Goal: Use online tool/utility: Utilize a website feature to perform a specific function

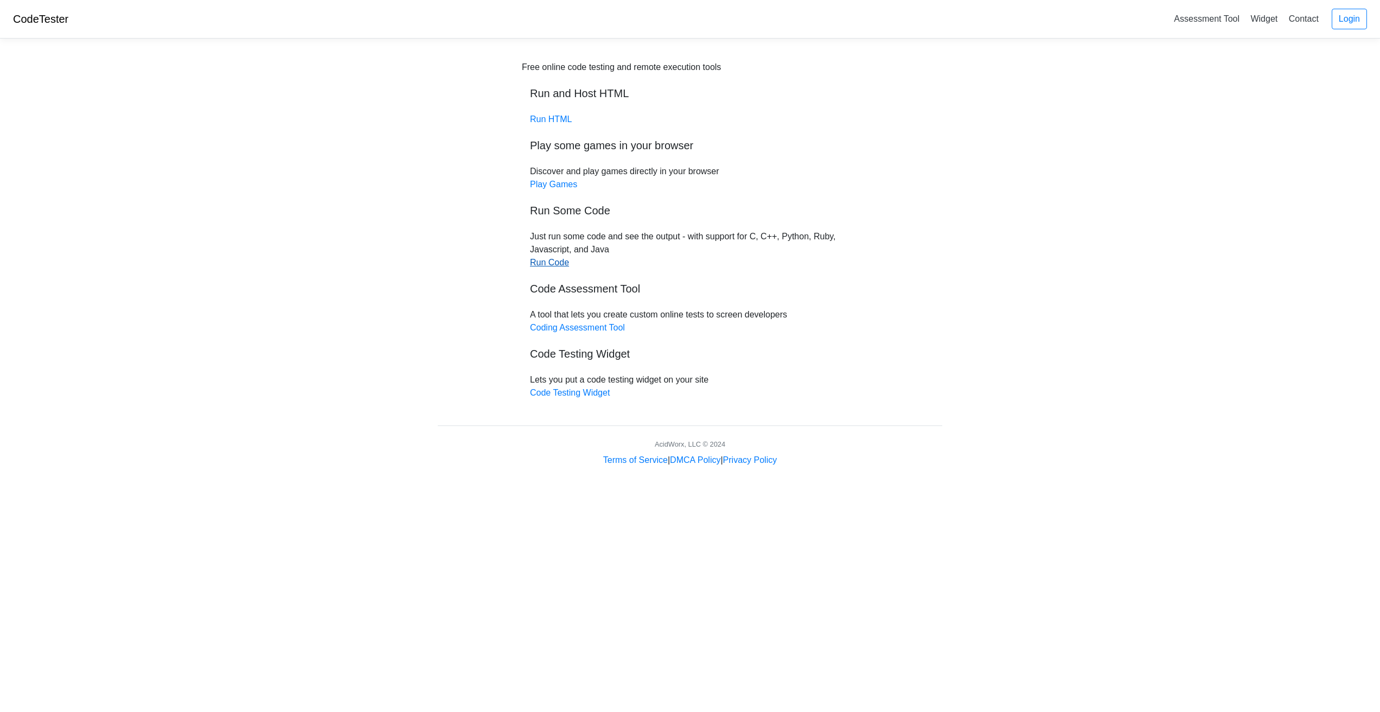
click at [555, 261] on link "Run Code" at bounding box center [549, 262] width 39 height 9
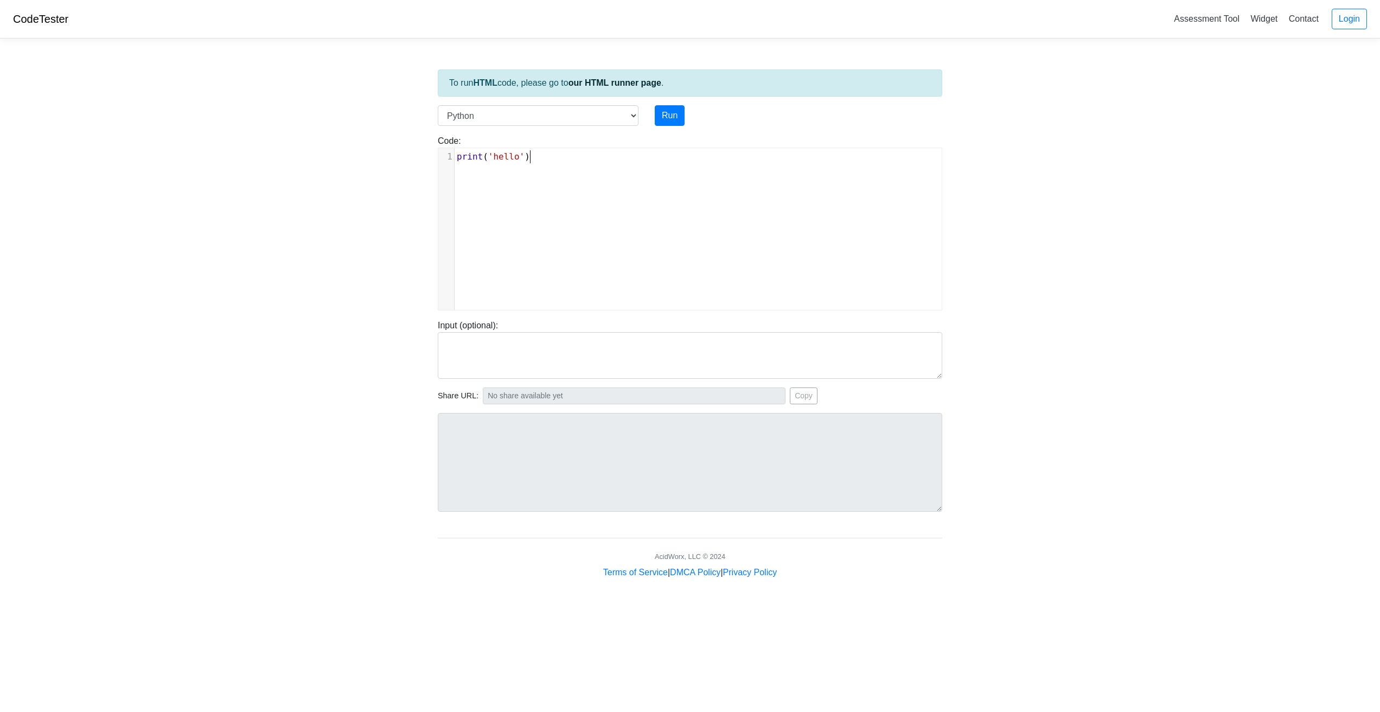
scroll to position [4, 0]
click at [543, 158] on pre "print ( 'hello' )" at bounding box center [698, 156] width 487 height 13
type textarea "print('hello')"
click at [543, 158] on pre "print ( 'hello' )" at bounding box center [698, 156] width 487 height 13
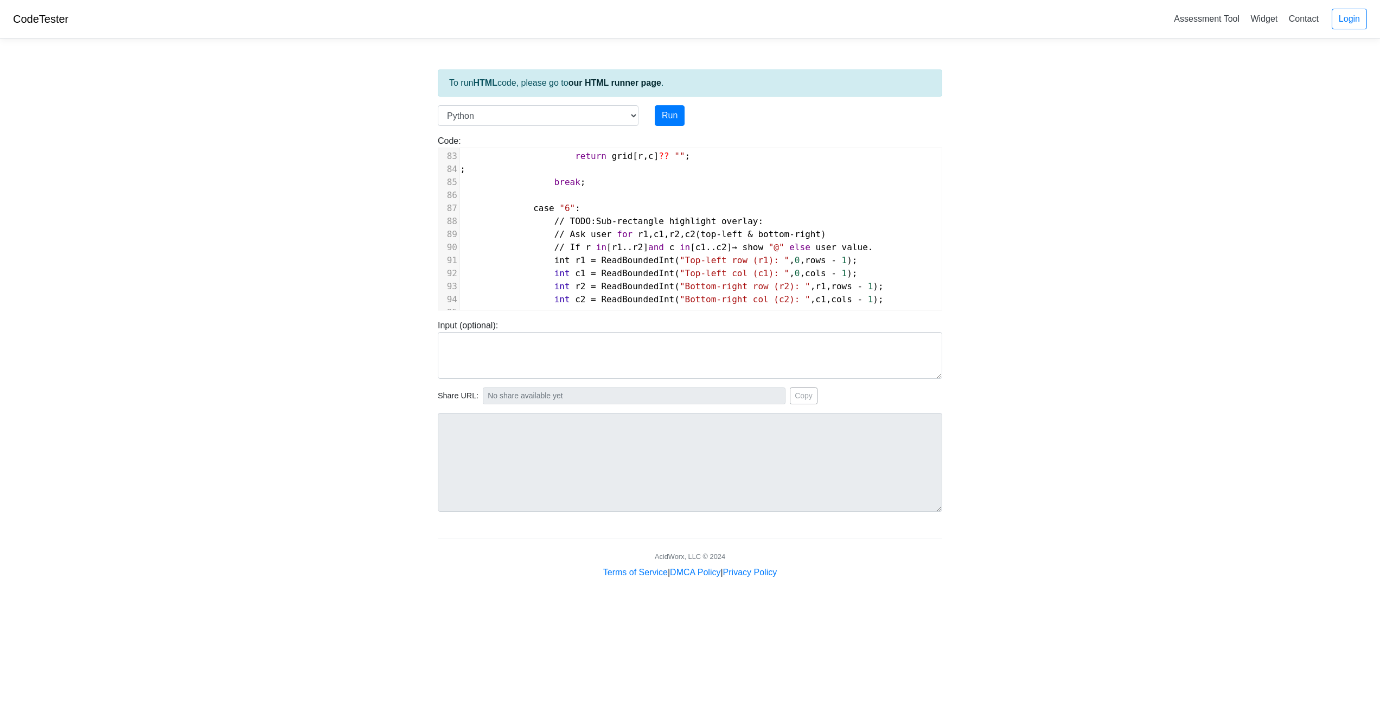
scroll to position [542, 0]
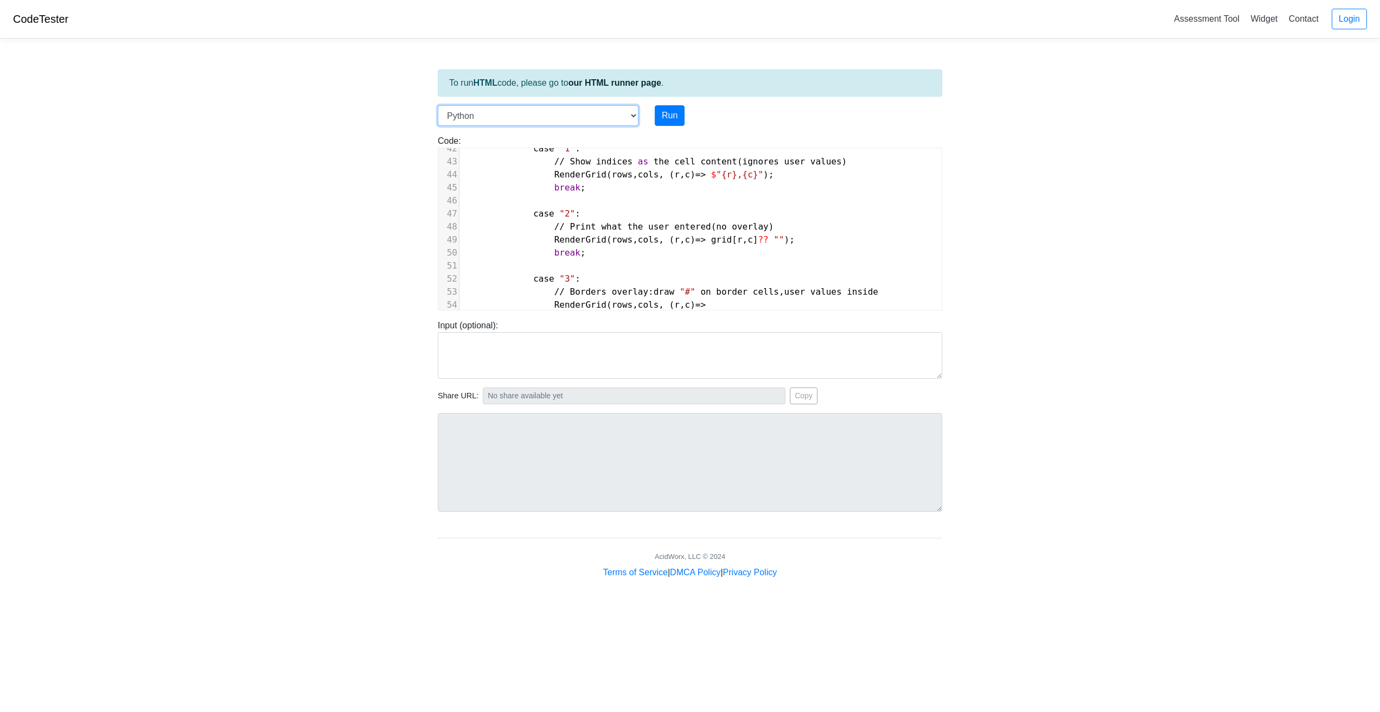
click at [629, 116] on select "C C++ Go Java Javascript Python Ruby" at bounding box center [538, 115] width 201 height 21
select select "c"
click at [438, 105] on select "C C++ Go Java Javascript Python Ruby" at bounding box center [538, 115] width 201 height 21
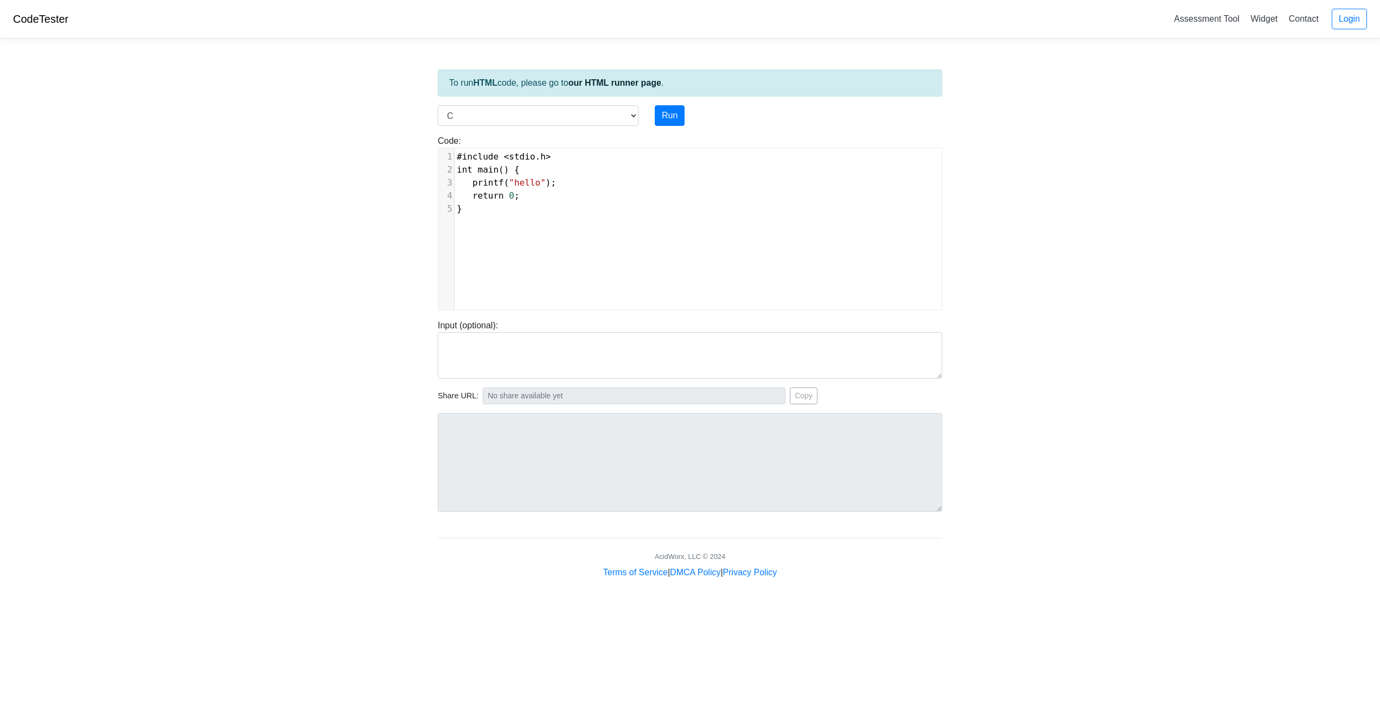
scroll to position [4, 0]
click at [624, 219] on div "xxxxxxxxxx 1 #include < stdio . h > 2 int main () { 3 printf ( "hello" ); 4 ret…" at bounding box center [698, 237] width 520 height 178
type textarea "#include <stdio.h> int main() { printf("hello"); retur"
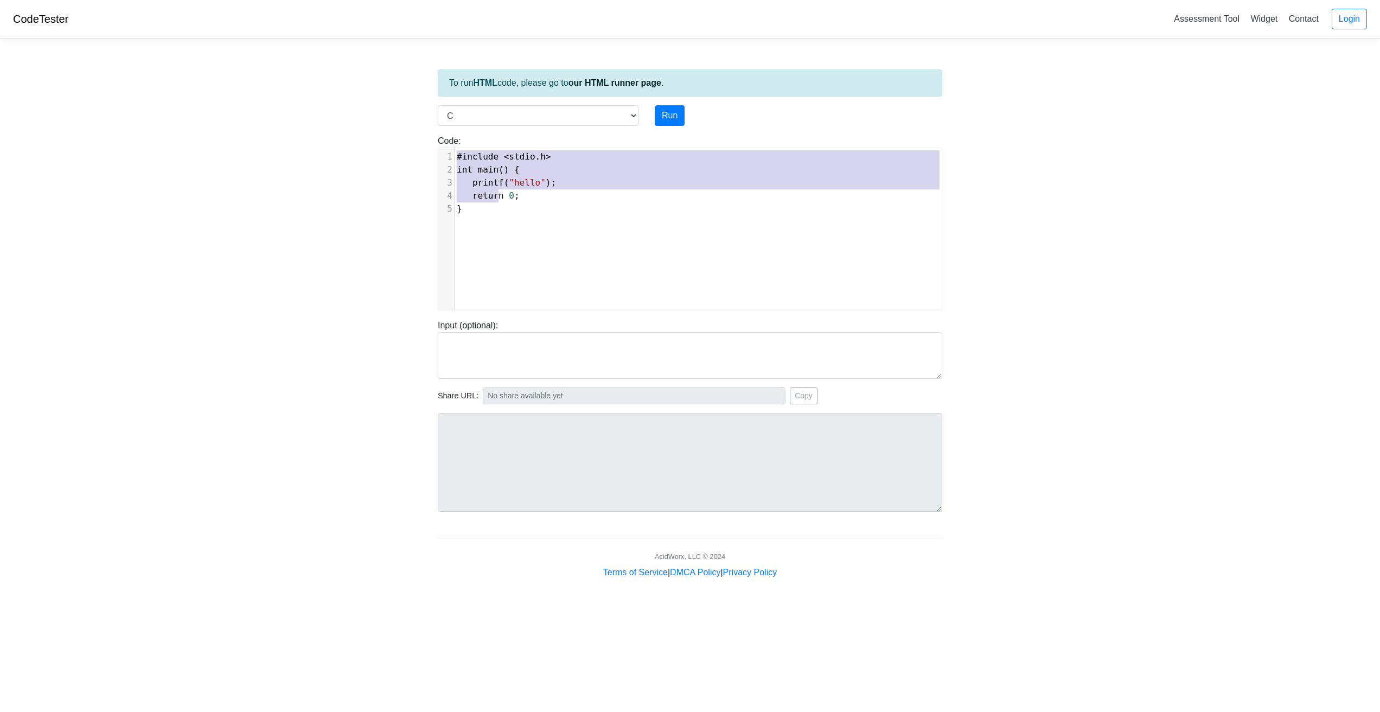
drag, startPoint x: 500, startPoint y: 201, endPoint x: 451, endPoint y: 119, distance: 95.6
click at [451, 119] on div "To run HTML code, please go to our HTML runner page . Language C C++ Go Java Ja…" at bounding box center [690, 313] width 521 height 532
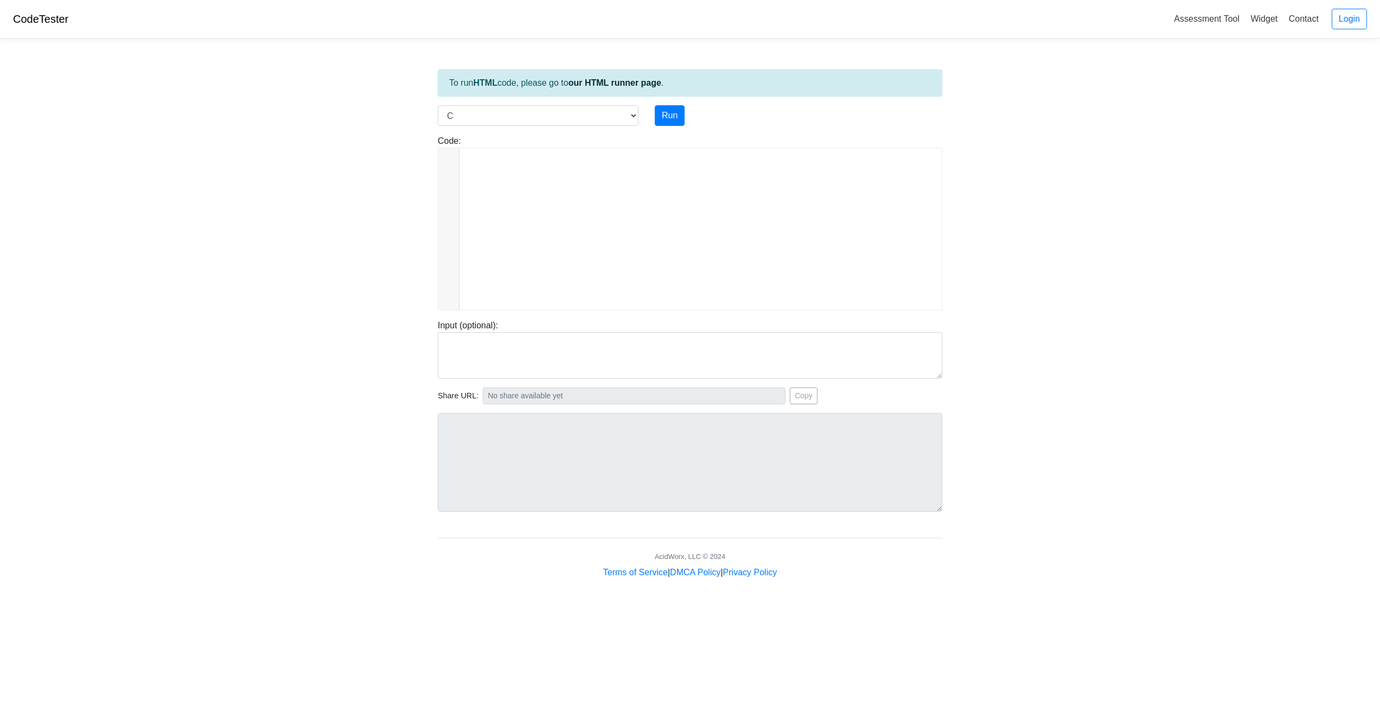
scroll to position [2132, 0]
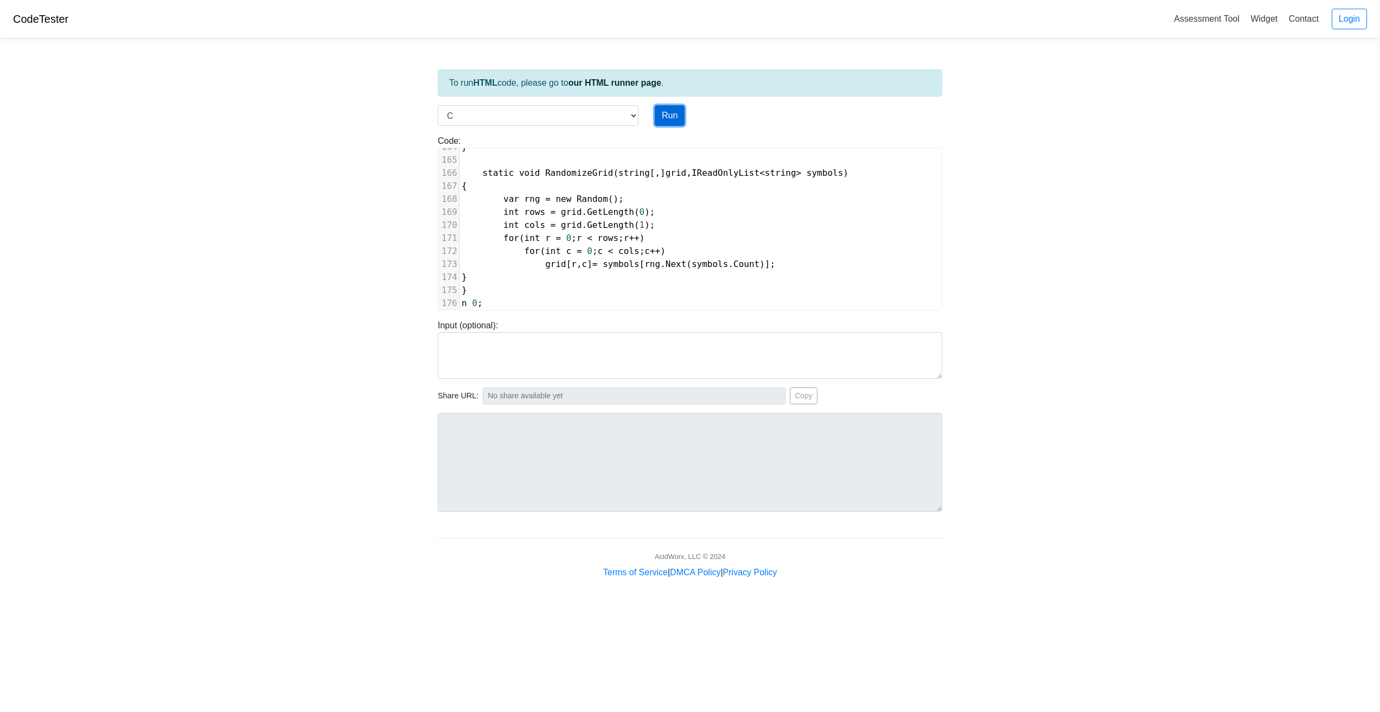
click at [668, 117] on button "Run" at bounding box center [670, 115] width 30 height 21
type input "[URL][DOMAIN_NAME]"
type textarea "Submission status: Compilation Error Compile Output: main.c:1:1: error: unknown…"
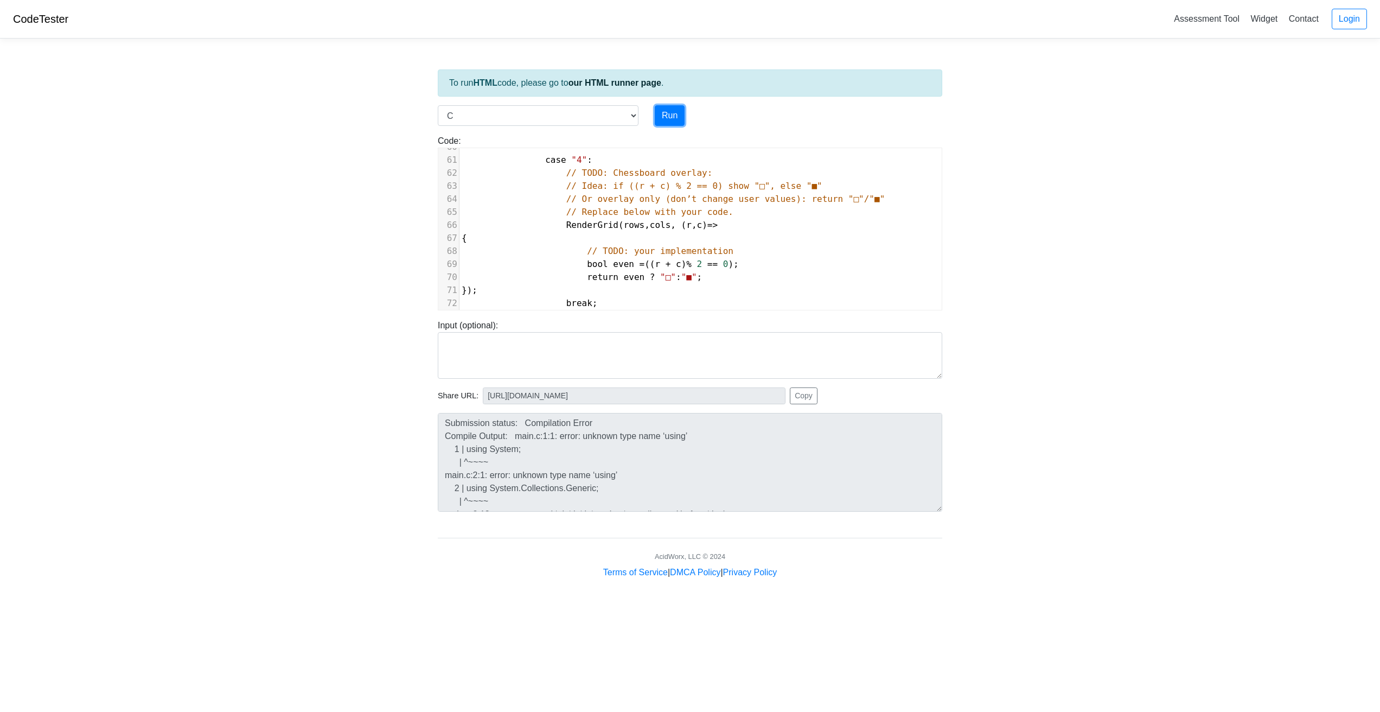
scroll to position [689, 0]
